Goal: Information Seeking & Learning: Learn about a topic

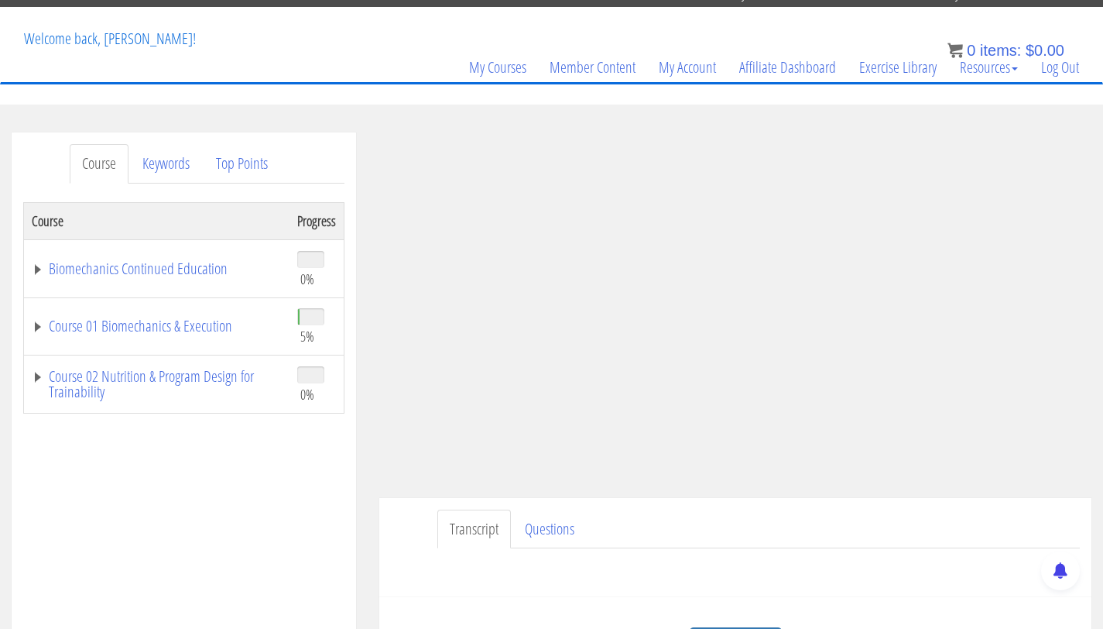
click at [215, 337] on td "Course 01 Biomechanics & Execution" at bounding box center [157, 326] width 266 height 58
click at [211, 328] on link "Course 01 Biomechanics & Execution" at bounding box center [157, 325] width 250 height 15
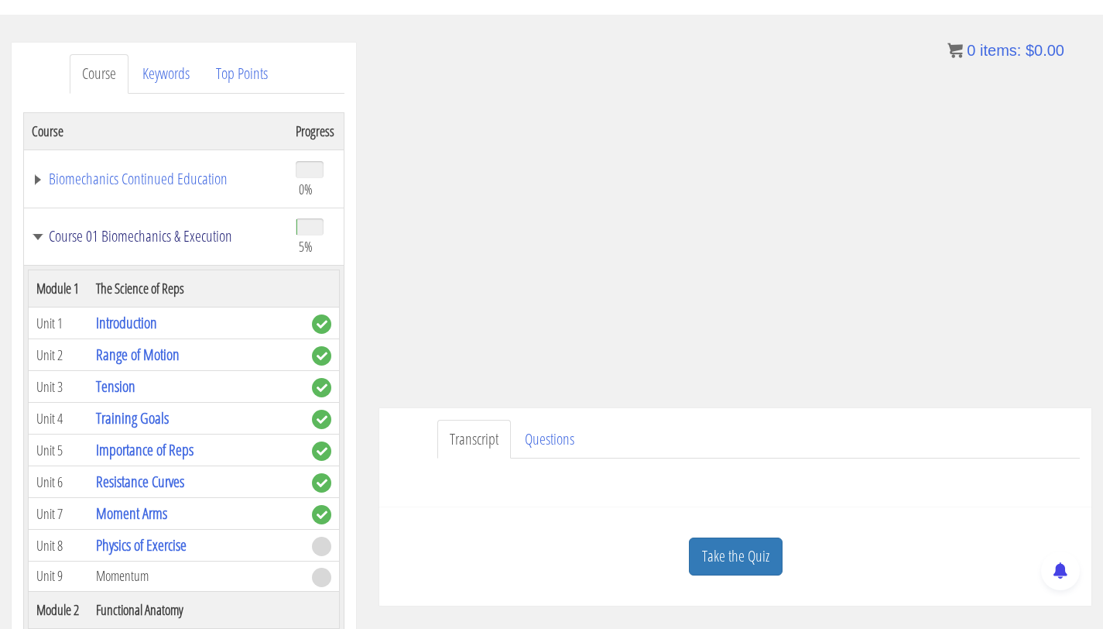
scroll to position [227, 0]
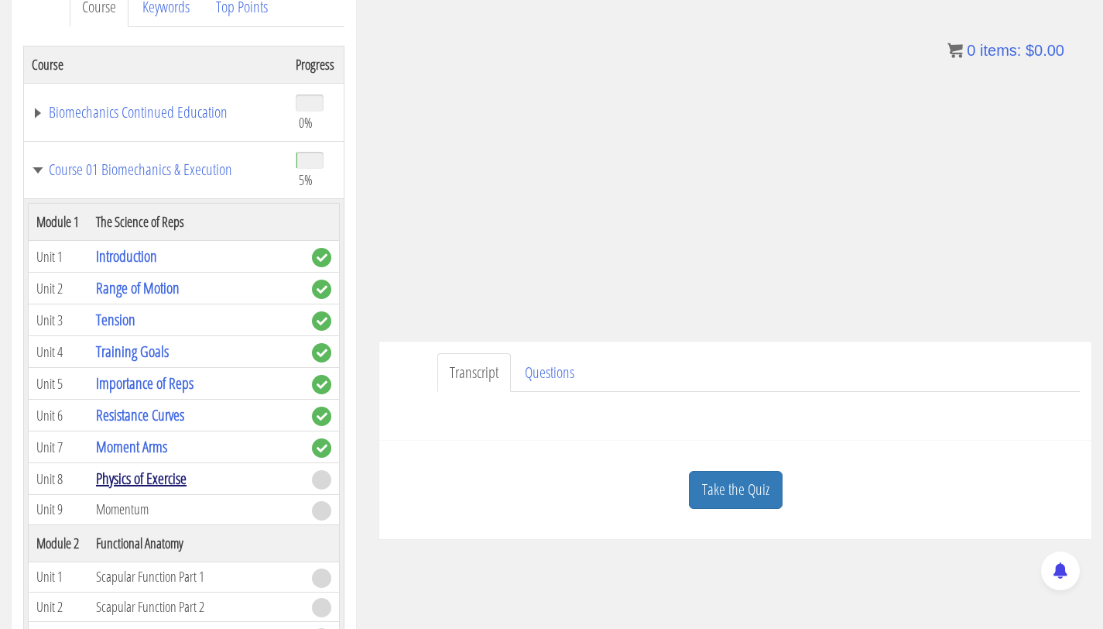
click at [156, 479] on link "Physics of Exercise" at bounding box center [141, 478] width 91 height 21
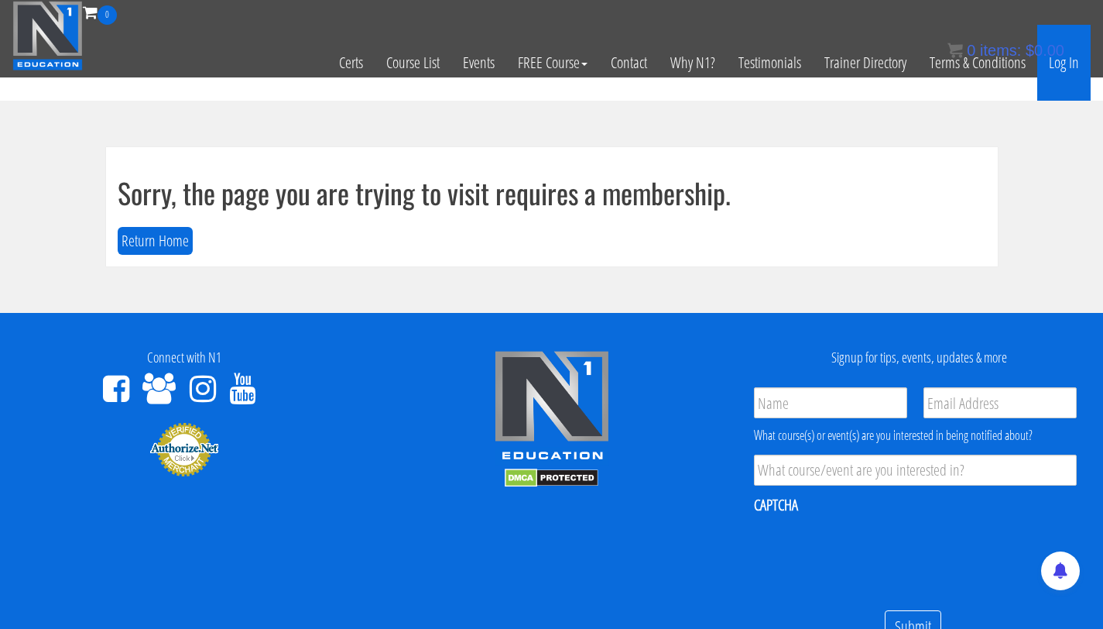
click at [1065, 64] on link "Log In" at bounding box center [1064, 63] width 53 height 76
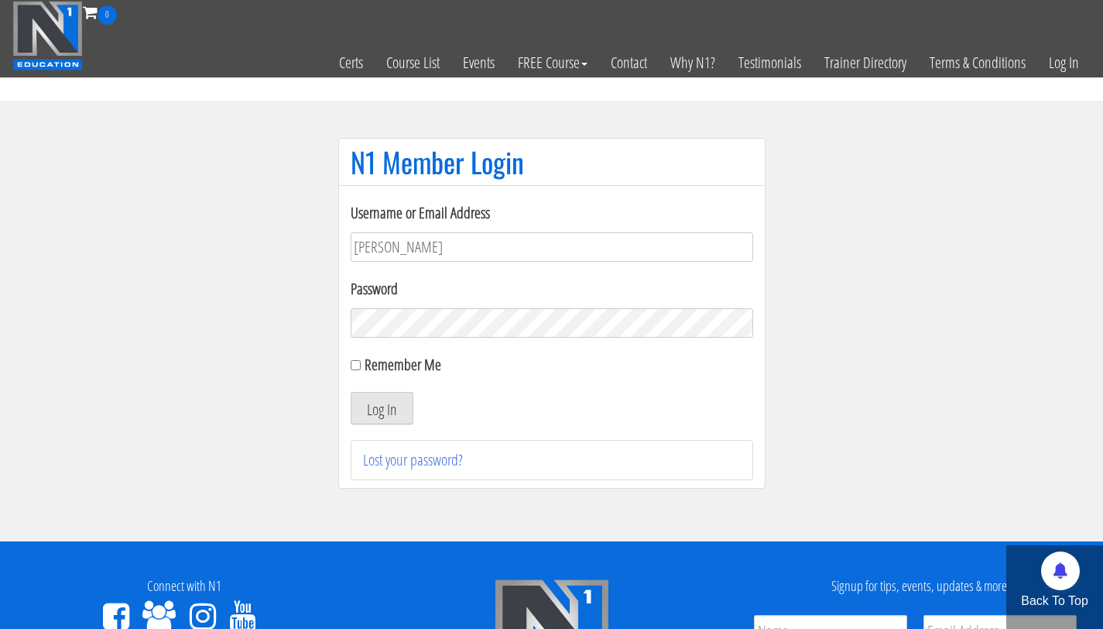
type input "[PERSON_NAME][EMAIL_ADDRESS][PERSON_NAME][DOMAIN_NAME]"
click at [351, 392] on button "Log In" at bounding box center [382, 408] width 63 height 33
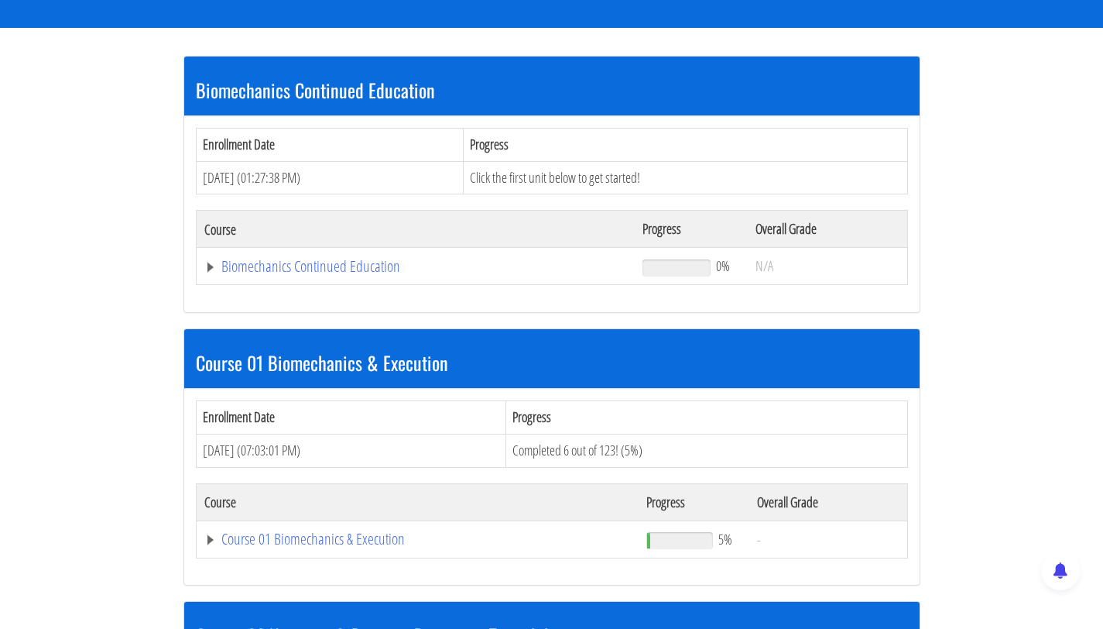
scroll to position [281, 0]
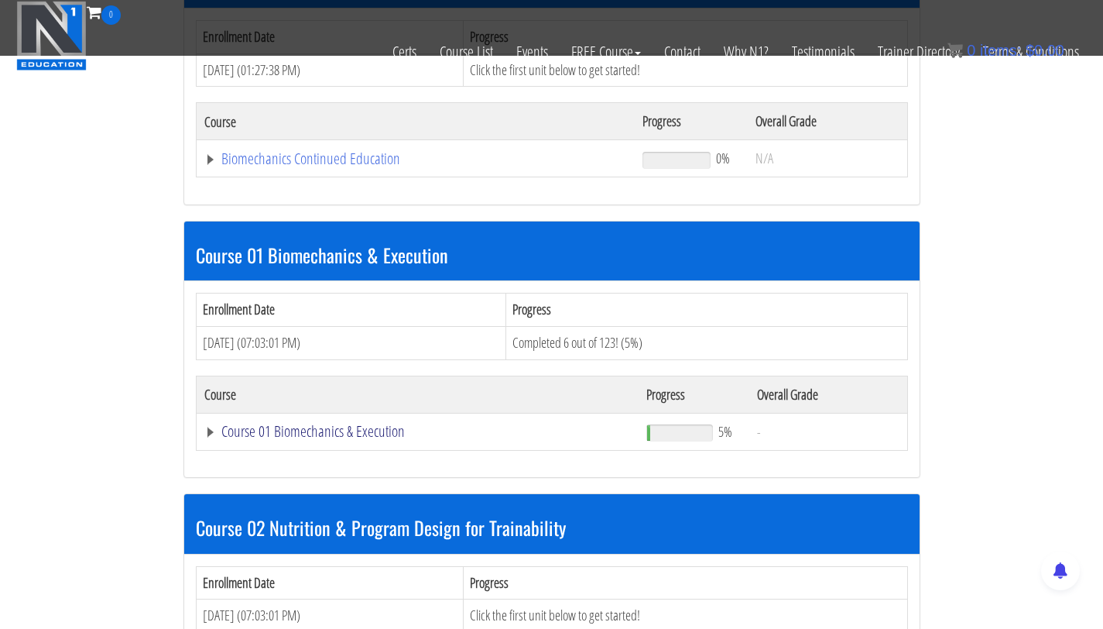
click at [284, 166] on link "Course 01 Biomechanics & Execution" at bounding box center [416, 158] width 424 height 15
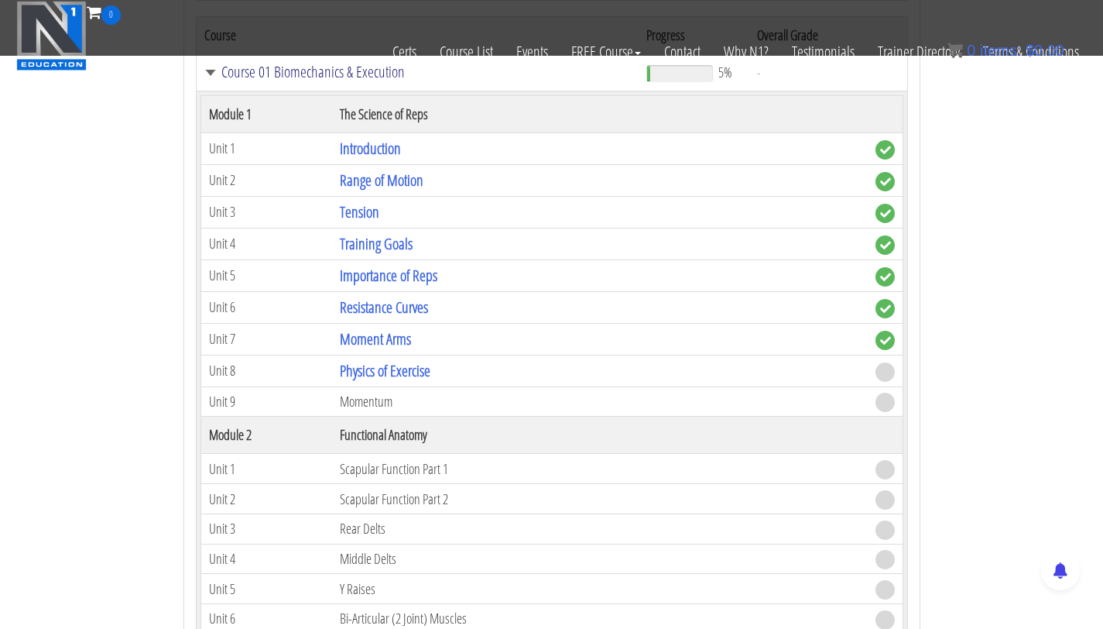
scroll to position [630, 0]
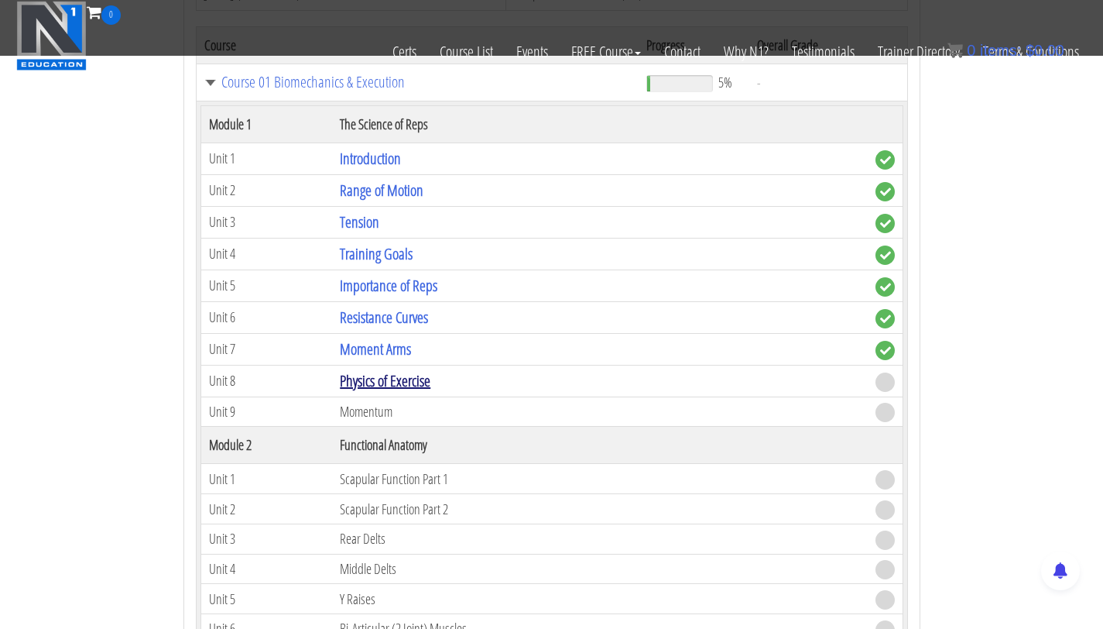
click at [379, 382] on link "Physics of Exercise" at bounding box center [385, 380] width 91 height 21
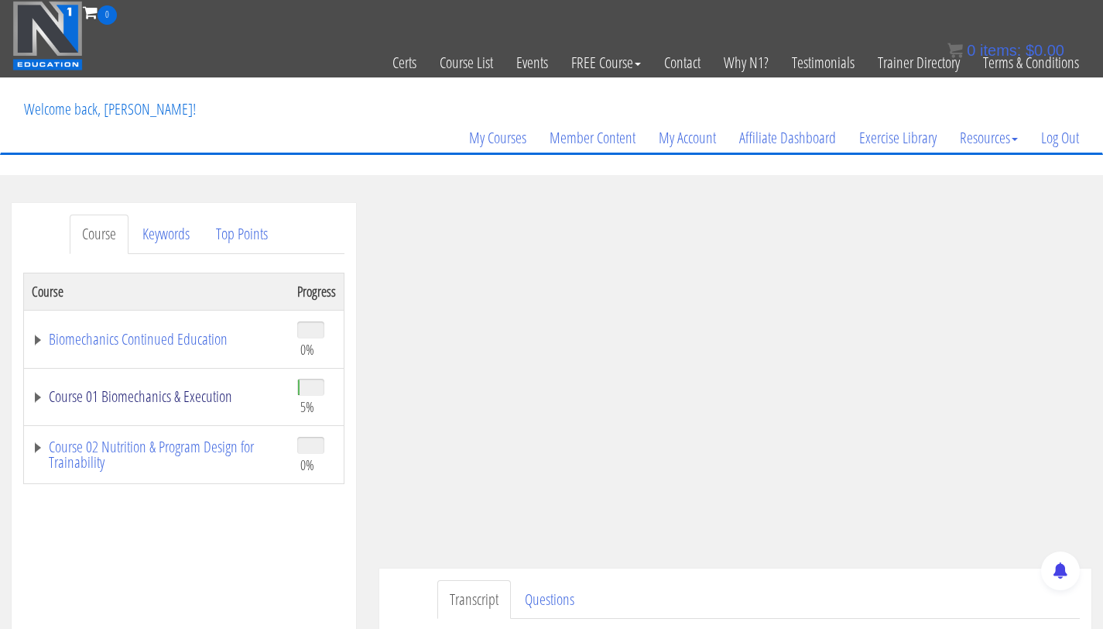
click at [208, 390] on link "Course 01 Biomechanics & Execution" at bounding box center [157, 396] width 250 height 15
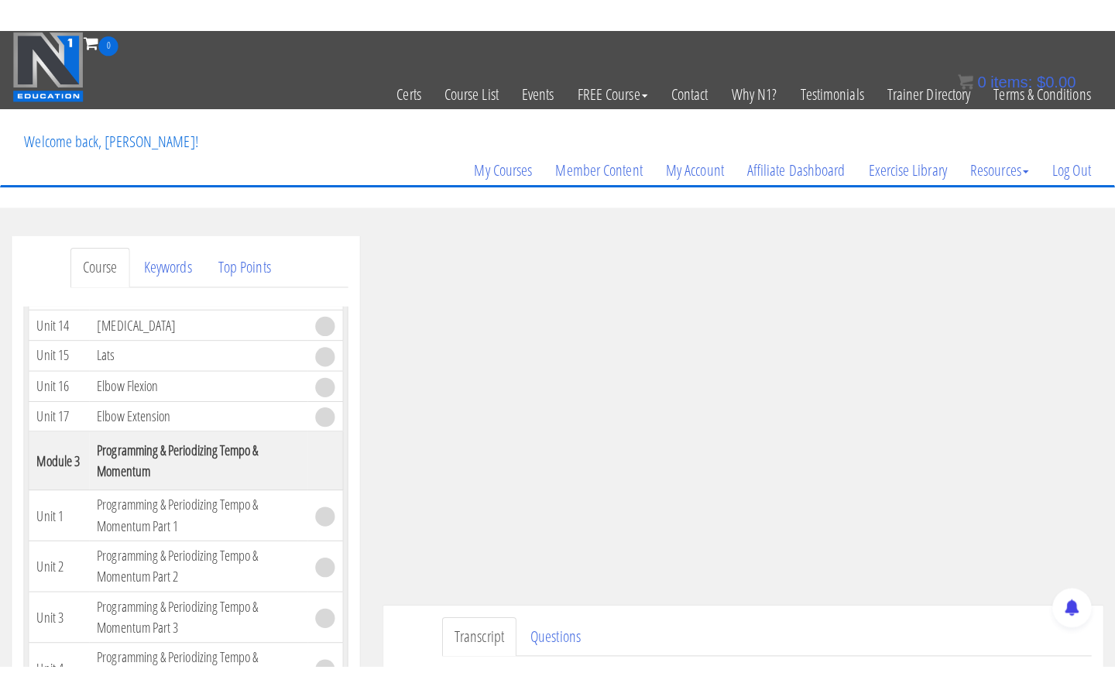
scroll to position [938, 0]
